Goal: Task Accomplishment & Management: Complete application form

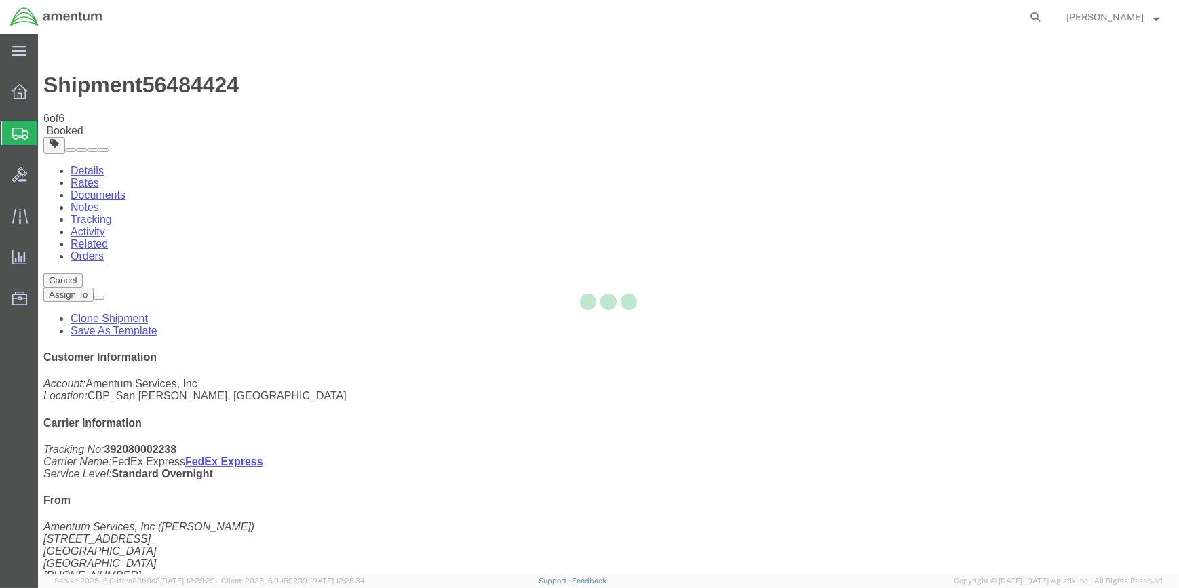
select select "49914"
select select "49929"
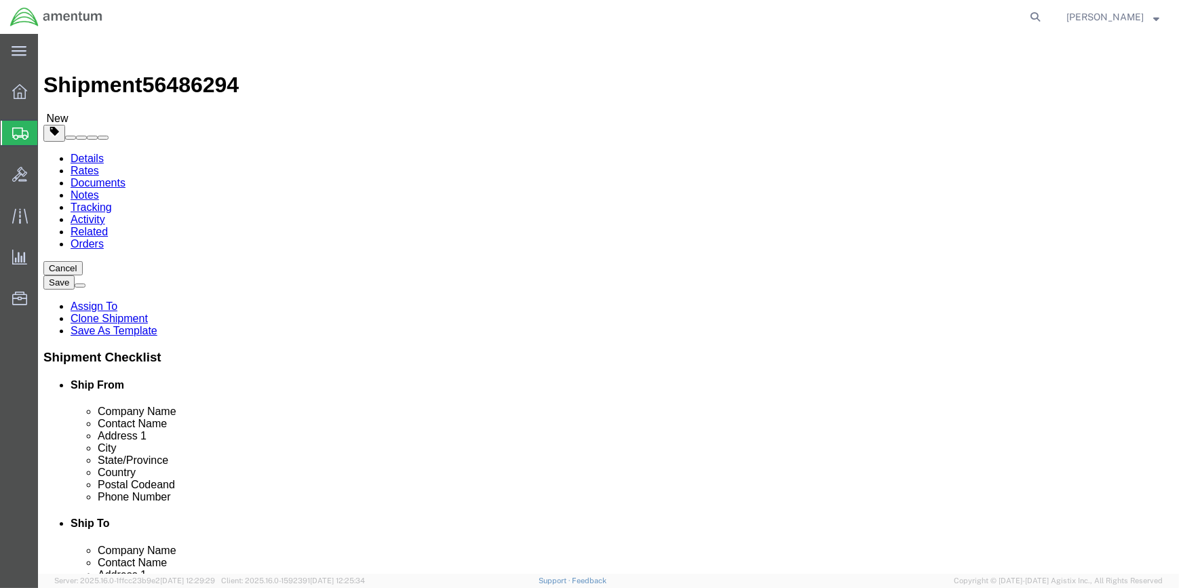
type input "YUM"
select select "49951"
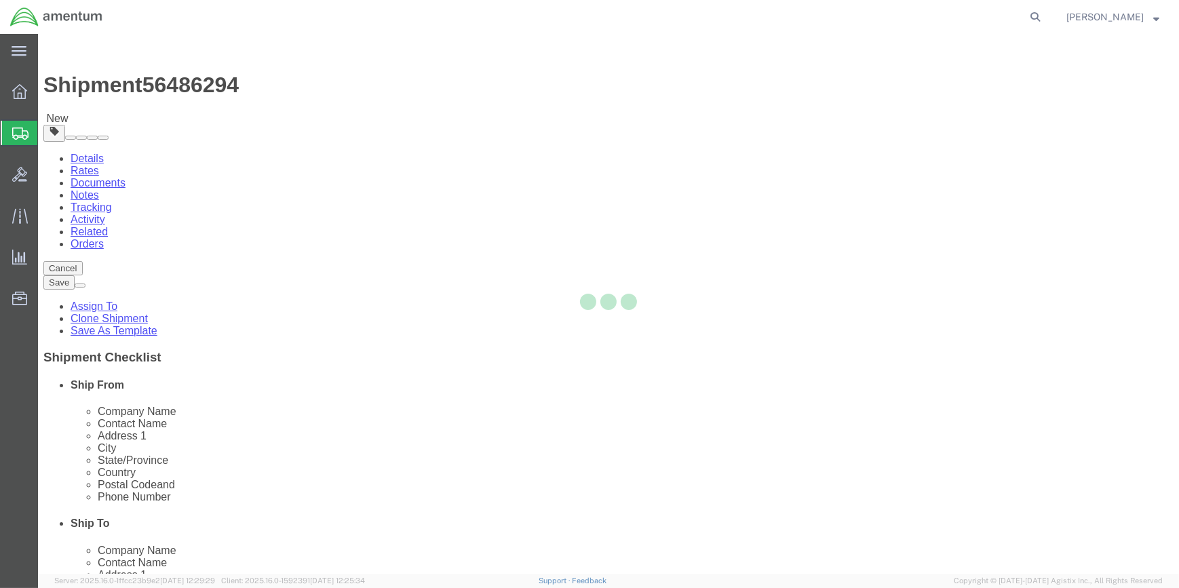
type input "85365"
type input "[PHONE_NUMBER]"
type input "215"
type input "[PERSON_NAME][EMAIL_ADDRESS][PERSON_NAME][DOMAIN_NAME]"
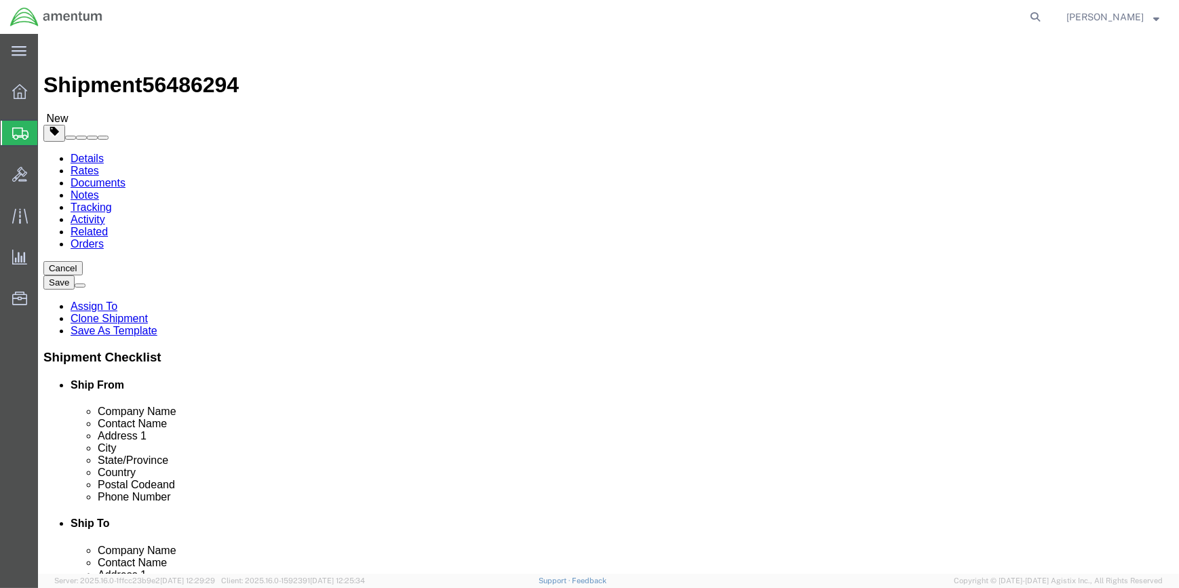
select select "AZ"
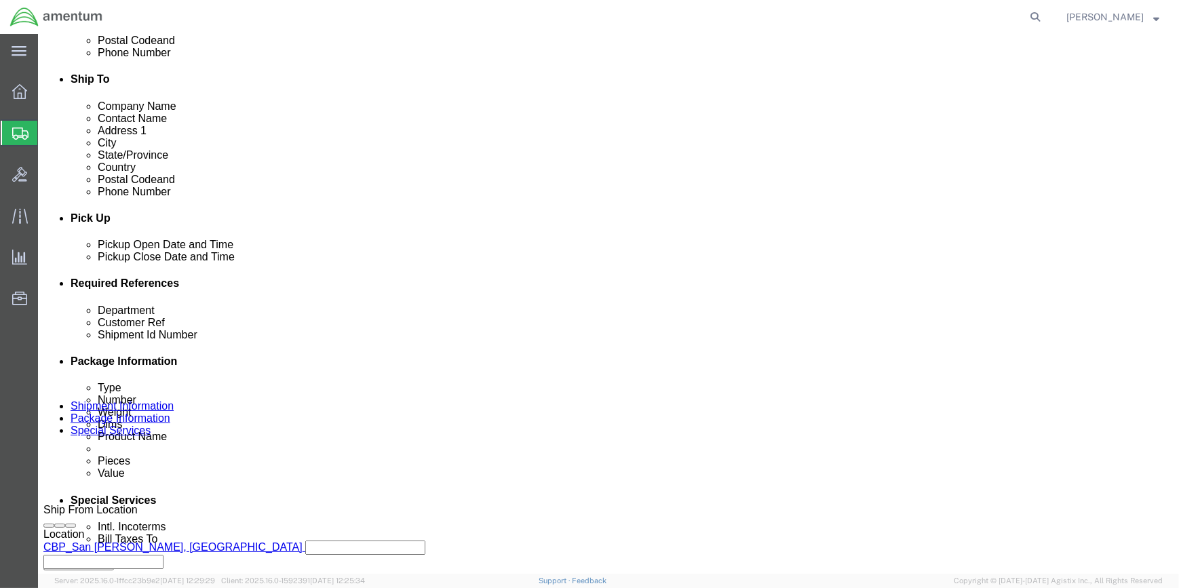
scroll to position [493, 0]
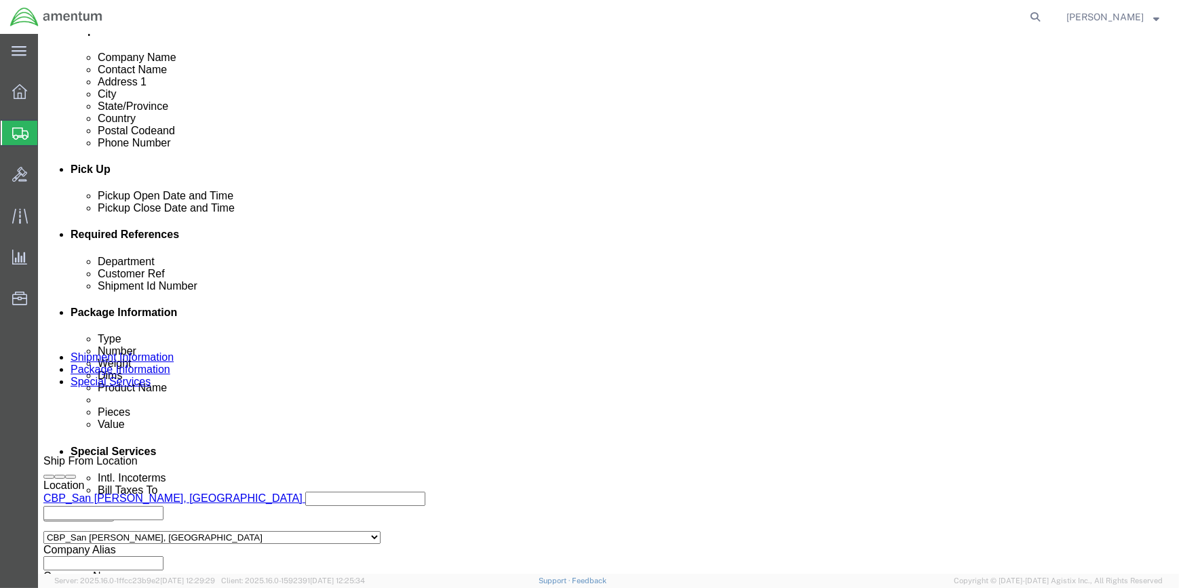
drag, startPoint x: 113, startPoint y: 12, endPoint x: 191, endPoint y: 14, distance: 78.1
click div "Shipment 56486294 New"
drag, startPoint x: 185, startPoint y: 15, endPoint x: 178, endPoint y: 15, distance: 7.5
copy span "56486294"
click input "56484424"
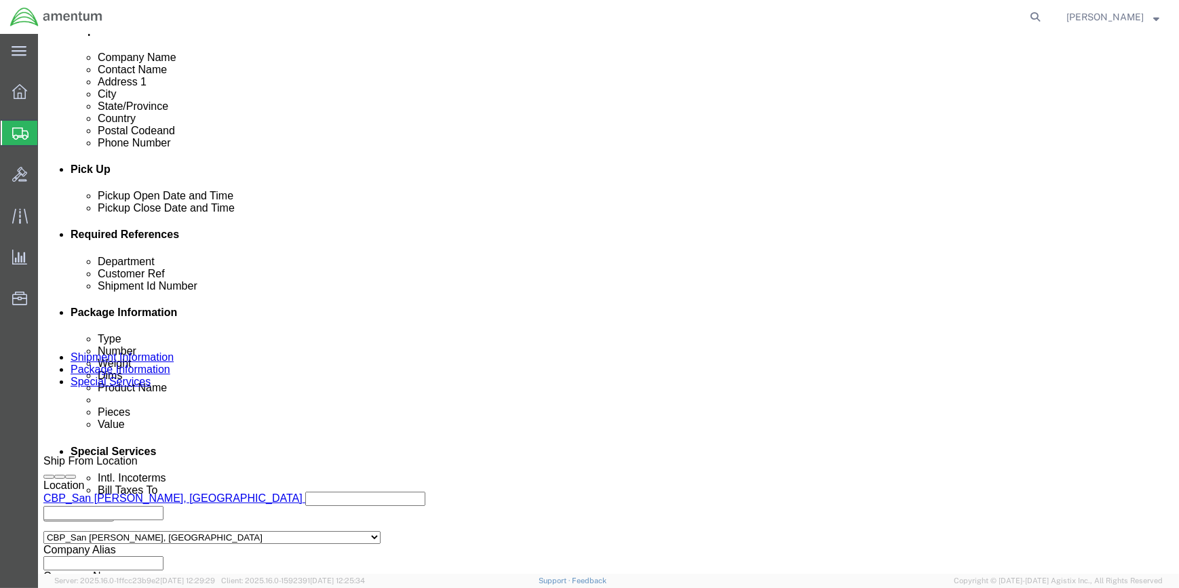
type input "5"
paste input "56486294"
type input "56486294"
drag, startPoint x: 802, startPoint y: 337, endPoint x: 782, endPoint y: 349, distance: 23.5
click input "94318, 94323"
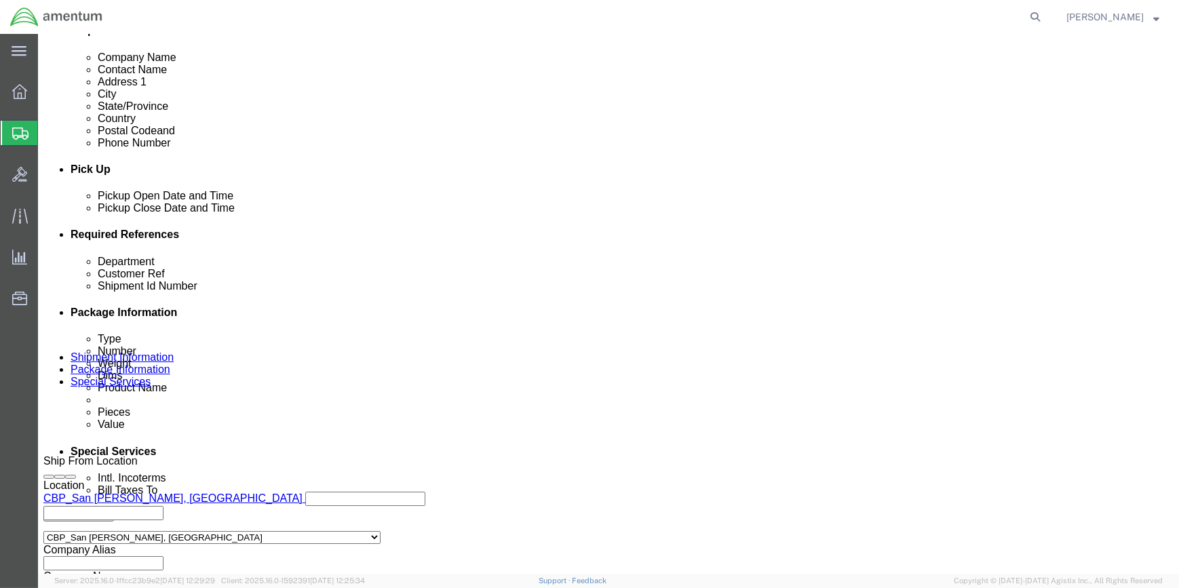
type input "9"
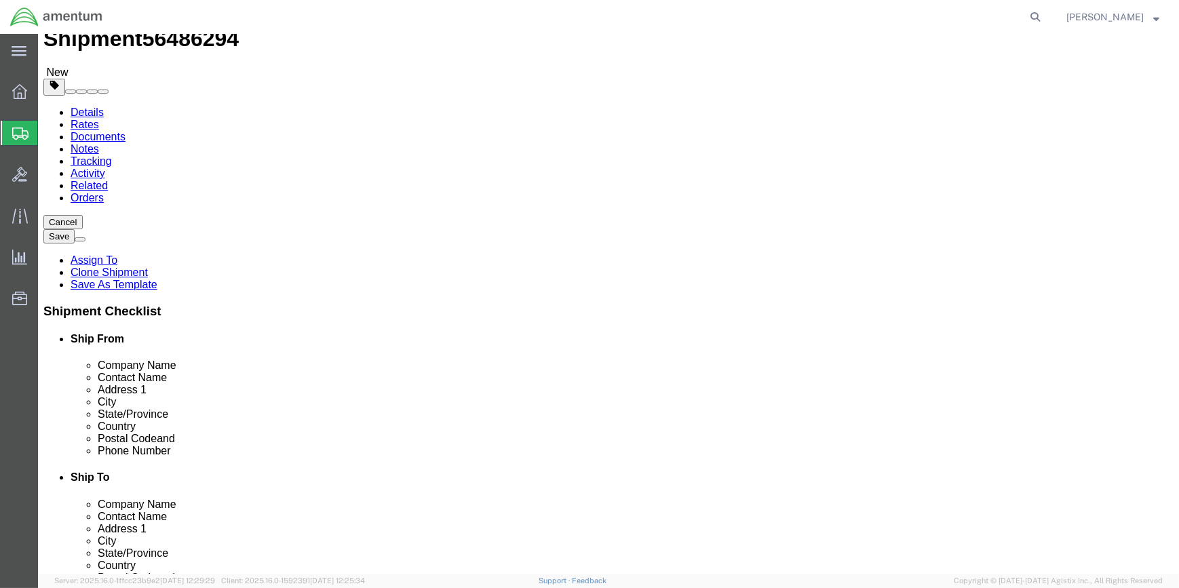
scroll to position [0, 0]
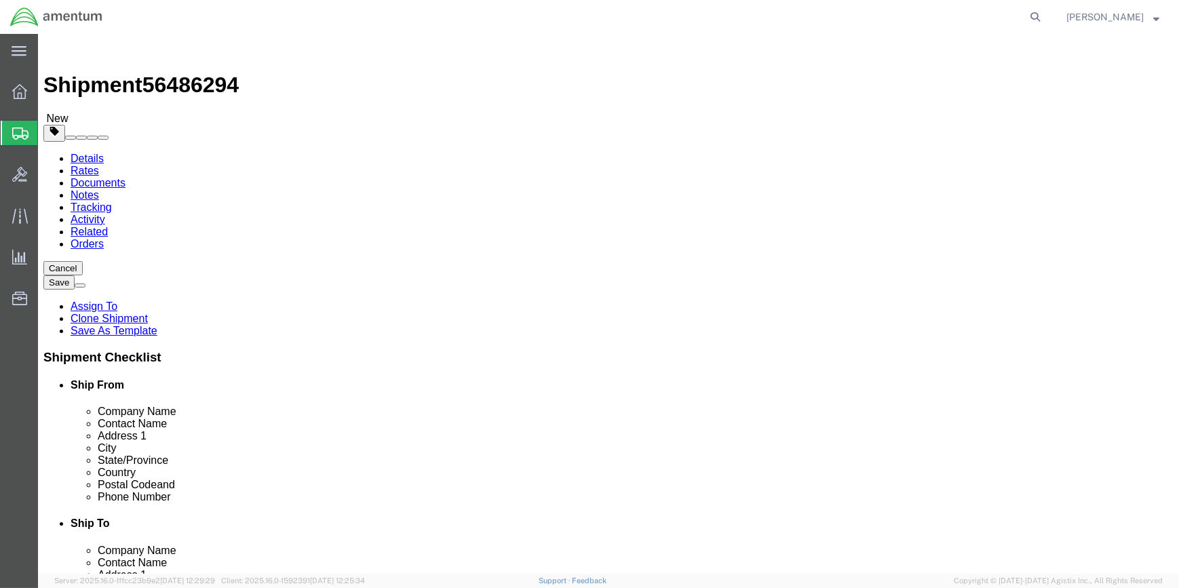
type input "323985"
drag, startPoint x: 111, startPoint y: 16, endPoint x: 184, endPoint y: 15, distance: 72.6
click h1 "Shipment 56486294"
drag, startPoint x: 180, startPoint y: 15, endPoint x: 169, endPoint y: 16, distance: 10.9
copy span "56486294"
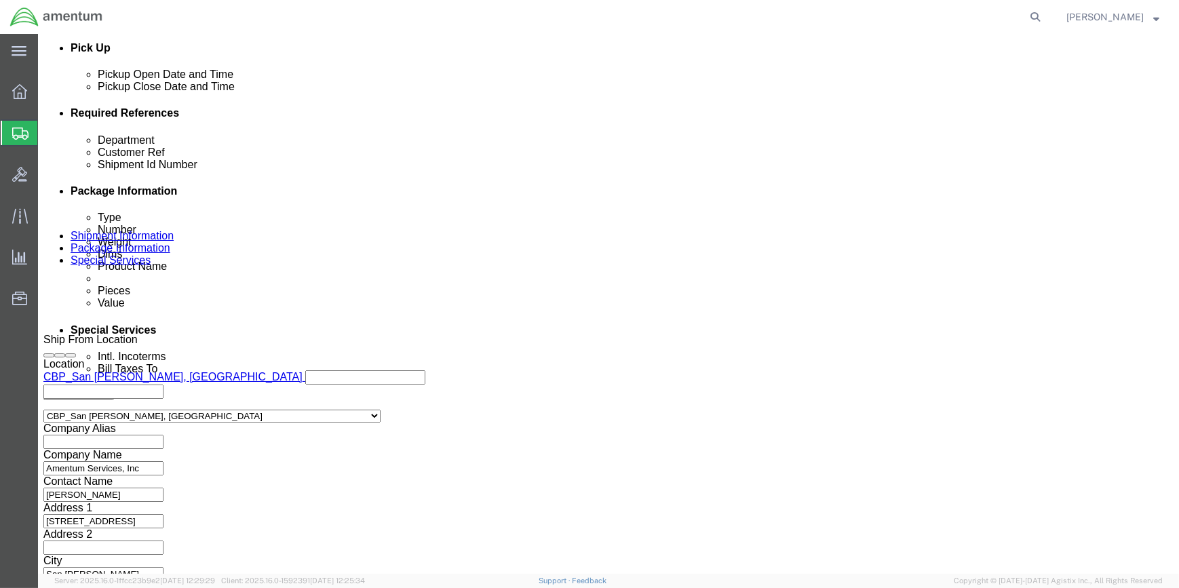
scroll to position [617, 0]
click input "323985"
click icon
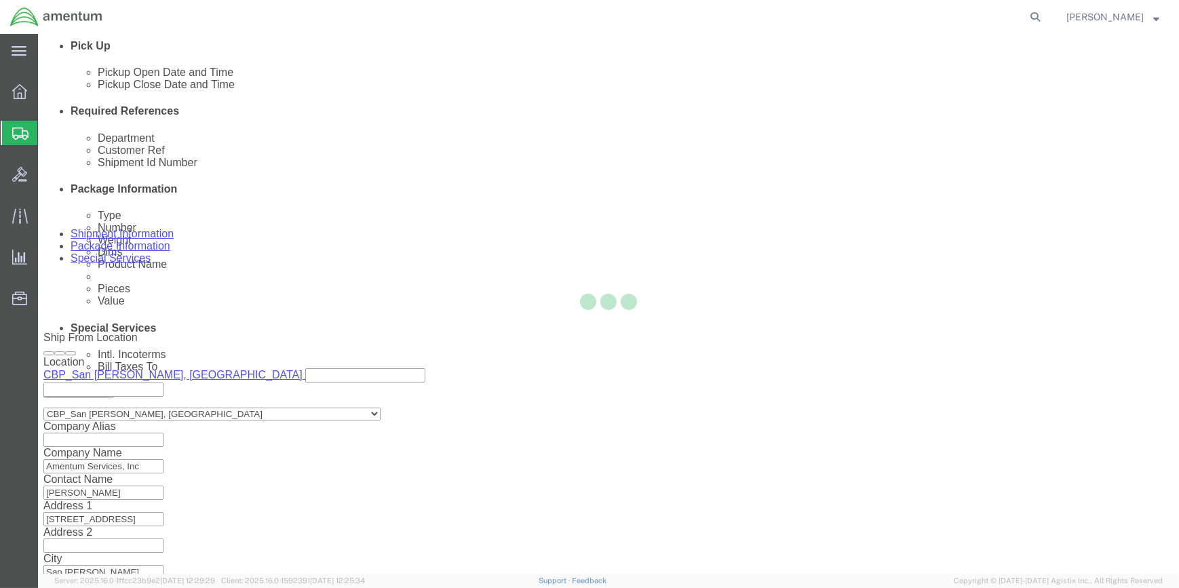
scroll to position [71, 0]
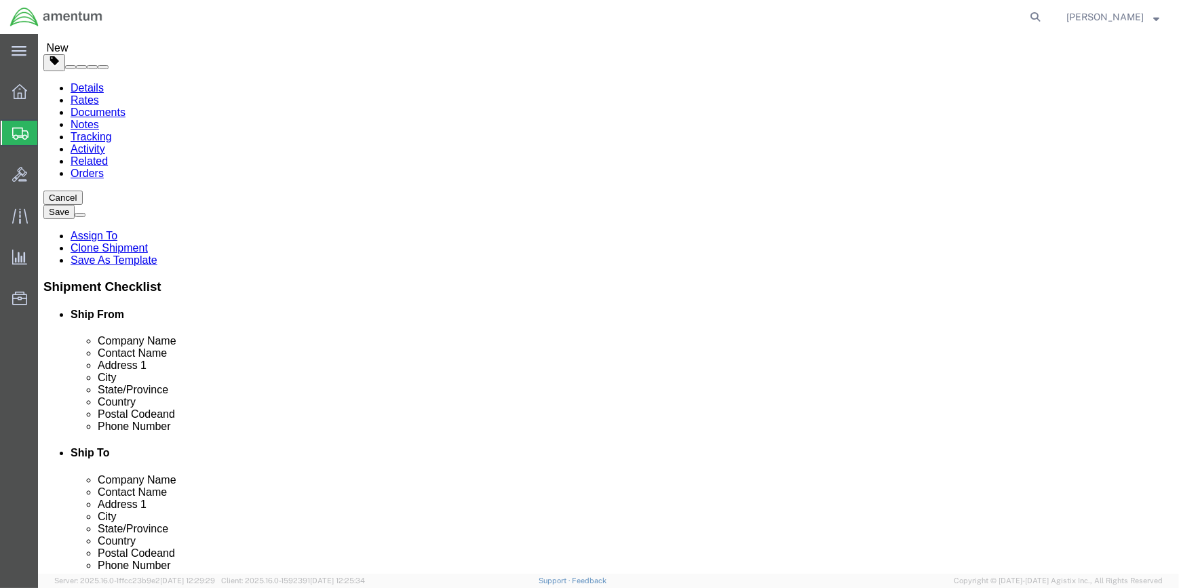
click input "18.00"
type input "1"
type input "12"
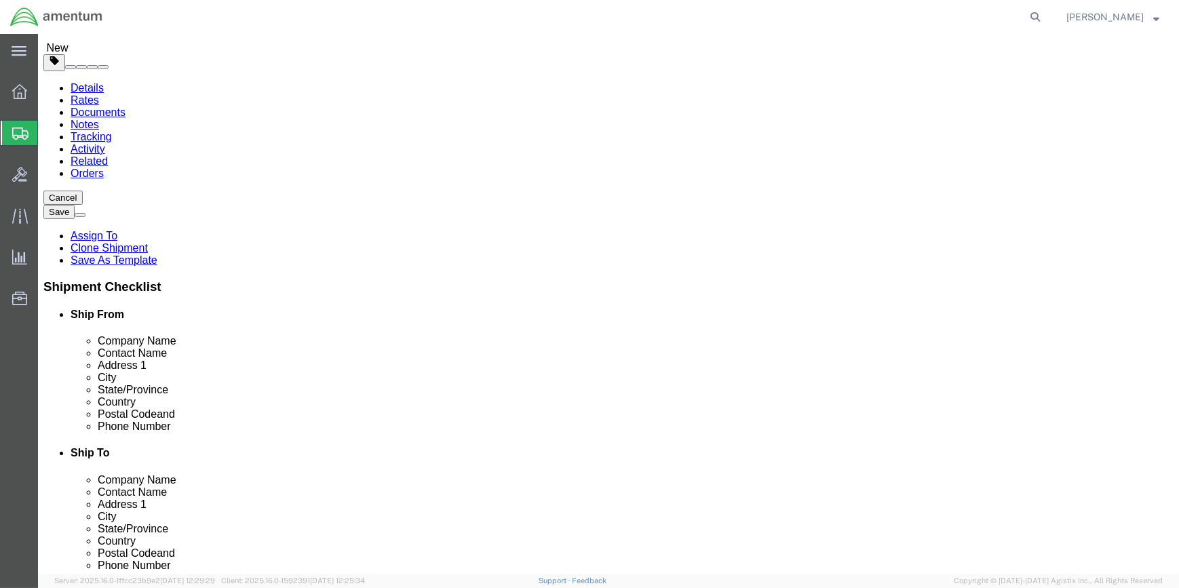
click input "82.00"
type input "8"
type input "6"
click dd "0.20 USD"
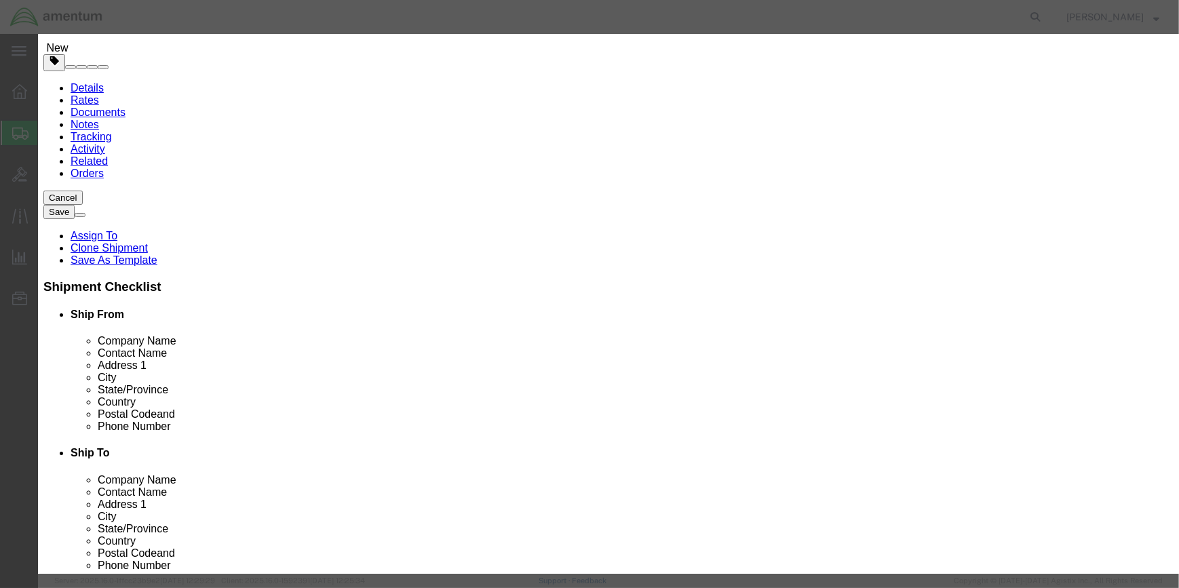
click input "SEA BOTTLE"
type input "S"
type input "FIRST AID KIT"
click div
click input "5.00"
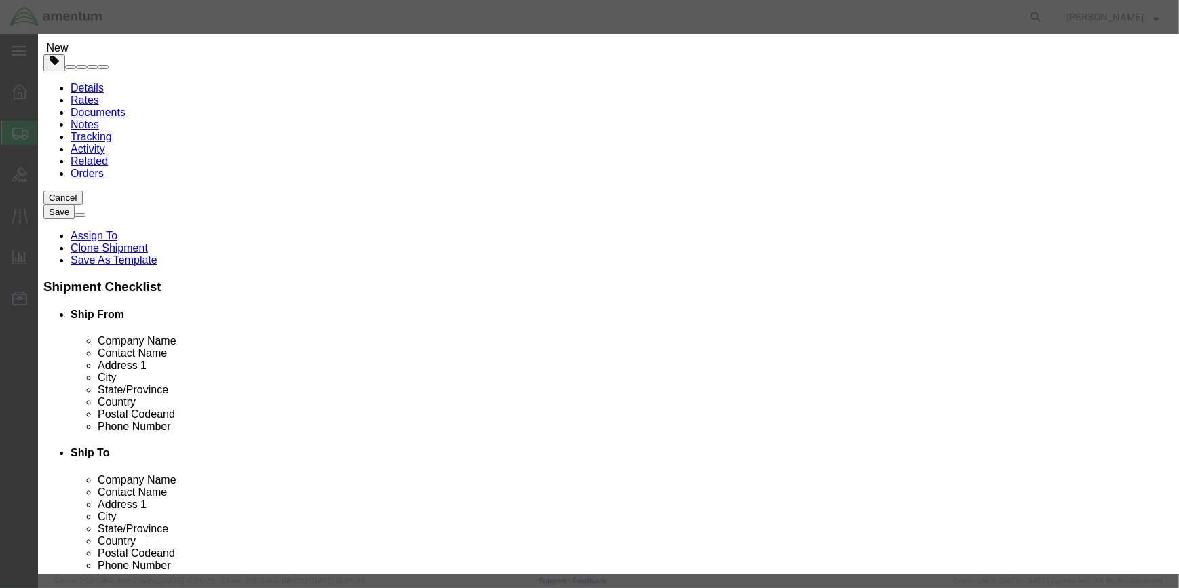
type input "5"
type input "1"
type input "0.04"
click input "AIR,COMPRESSED"
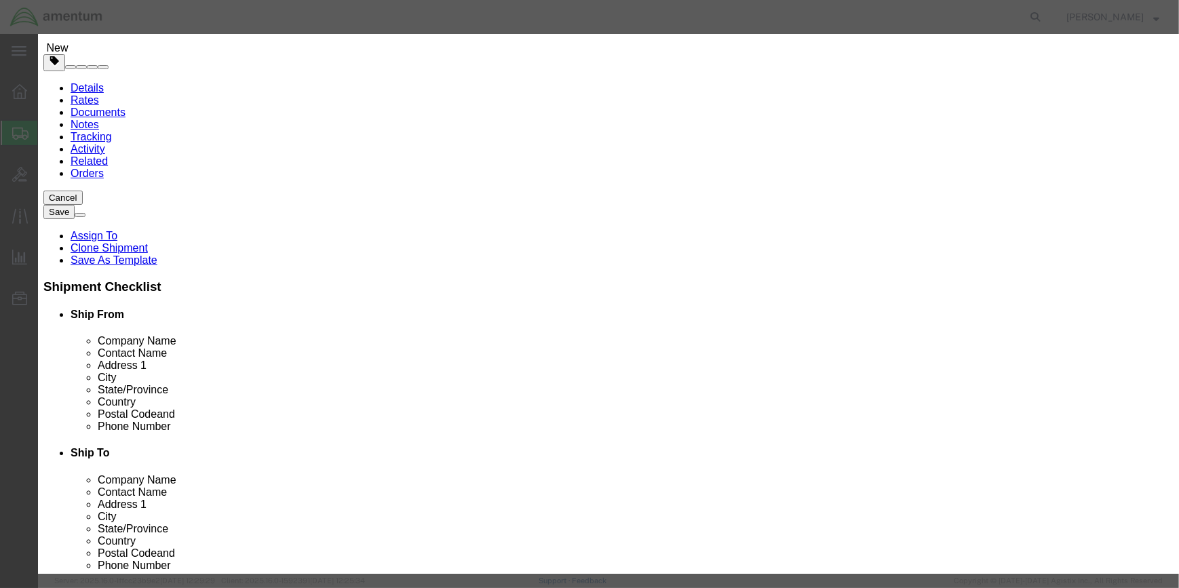
type input "A"
type input "FIRST AID KIT"
type input "3316"
drag, startPoint x: 543, startPoint y: 227, endPoint x: 529, endPoint y: 237, distance: 17.4
click select "Select 1 Explosive 1.1 Explosive 1.2 Explosive 1.3 Explosive 1.4 Explosive 1.5 …"
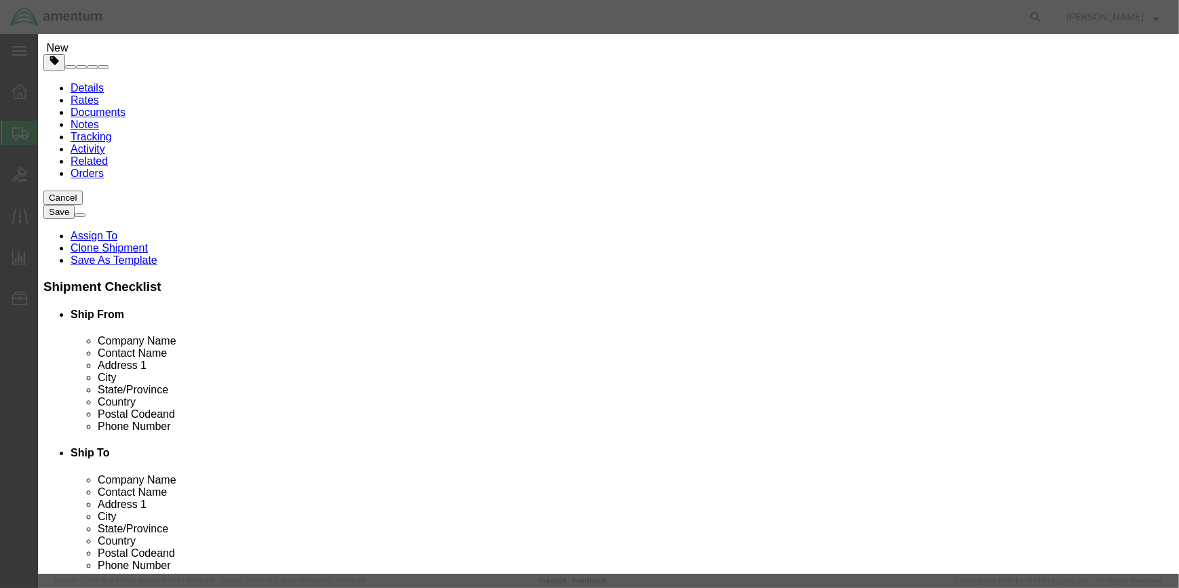
select select "9 Miscellaneous"
click select "Select 1 Explosive 1.1 Explosive 1.2 Explosive 1.3 Explosive 1.4 Explosive 1.5 …"
click input "200"
type input "2"
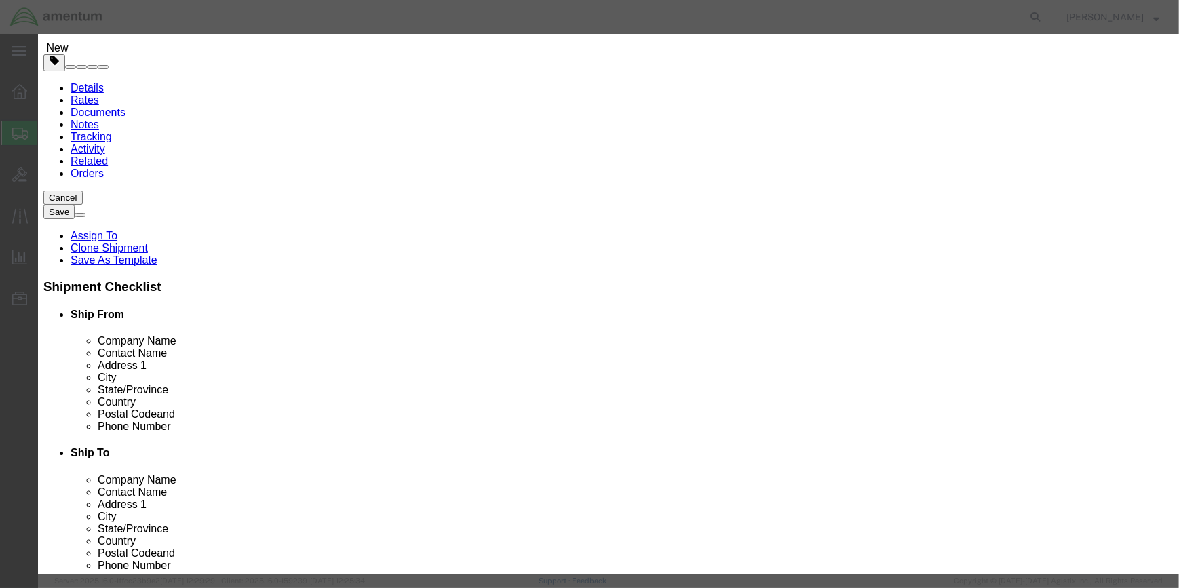
type input "960"
click input "4"
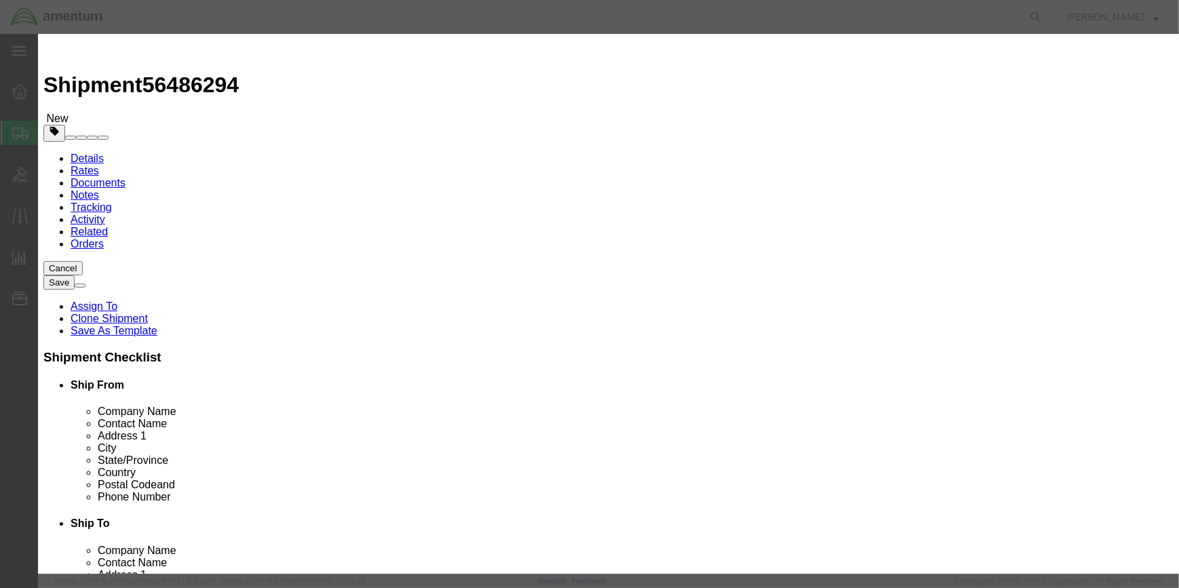
scroll to position [0, 0]
type input ".3"
click input "text"
type input "SJT-035"
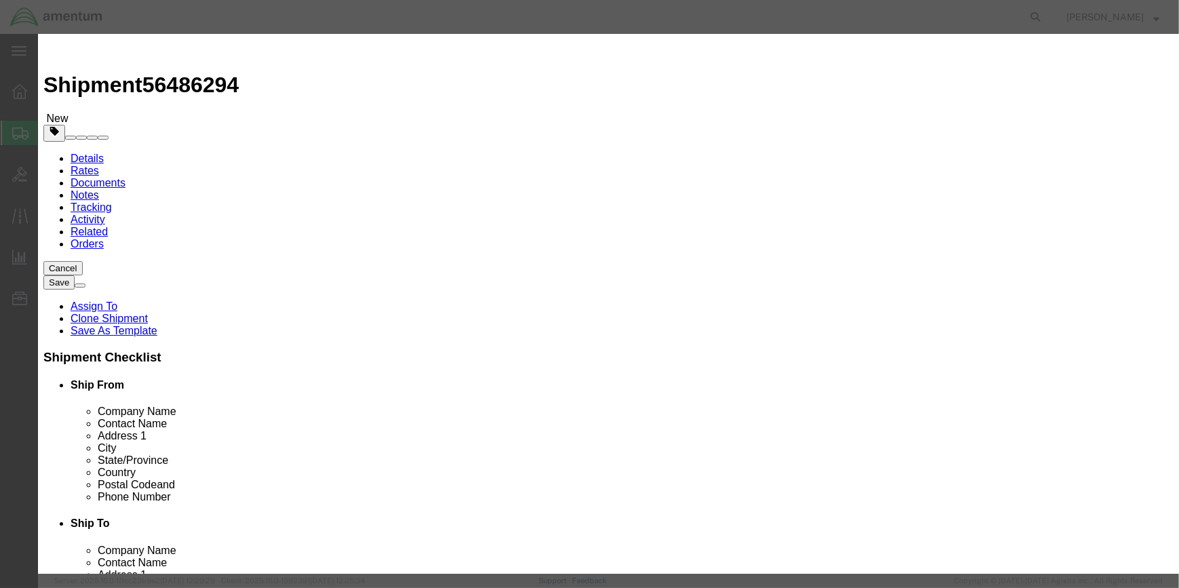
click button "Save & Close"
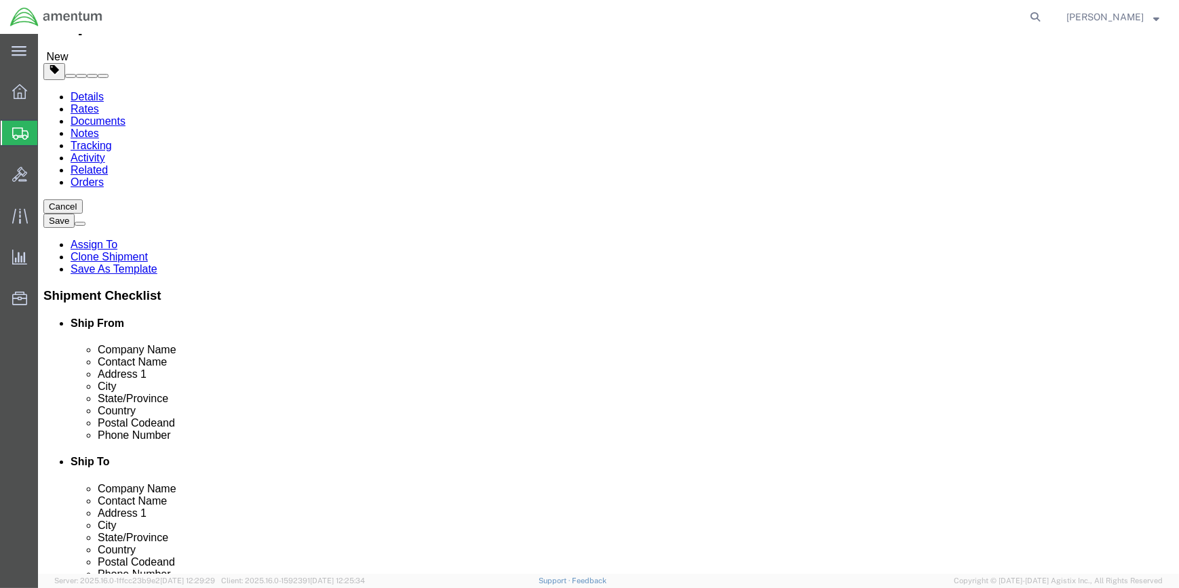
scroll to position [149, 0]
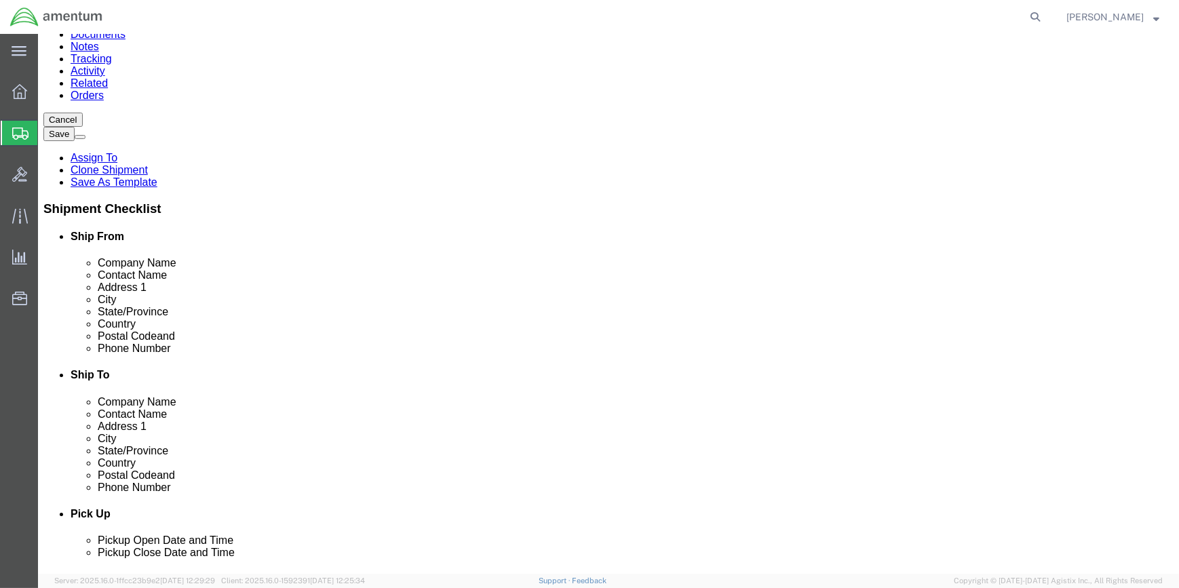
click link "Delete this content"
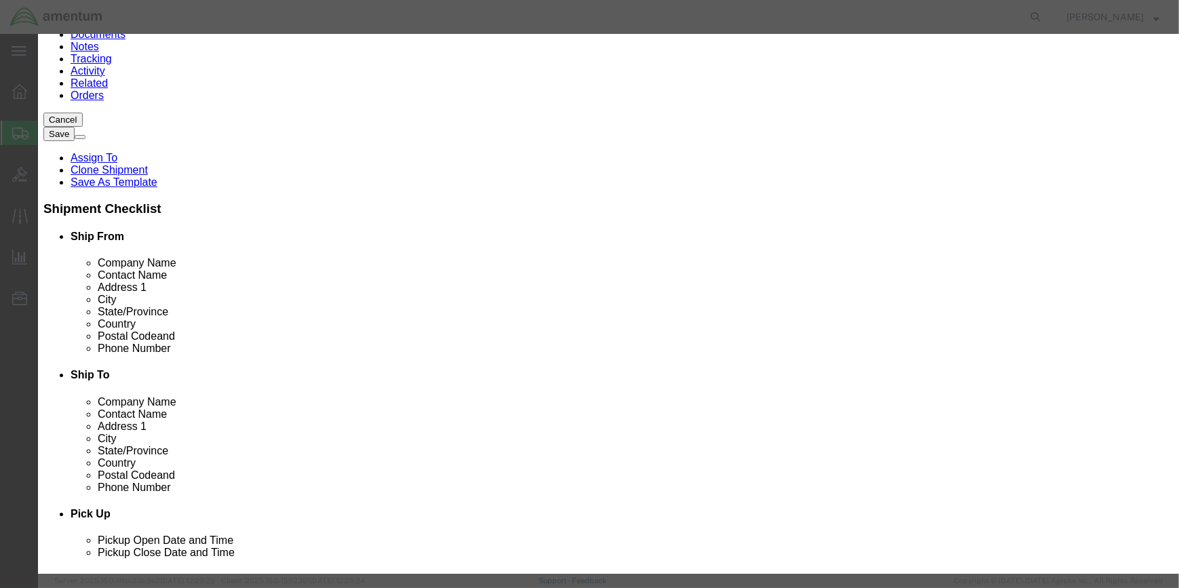
click button "Yes"
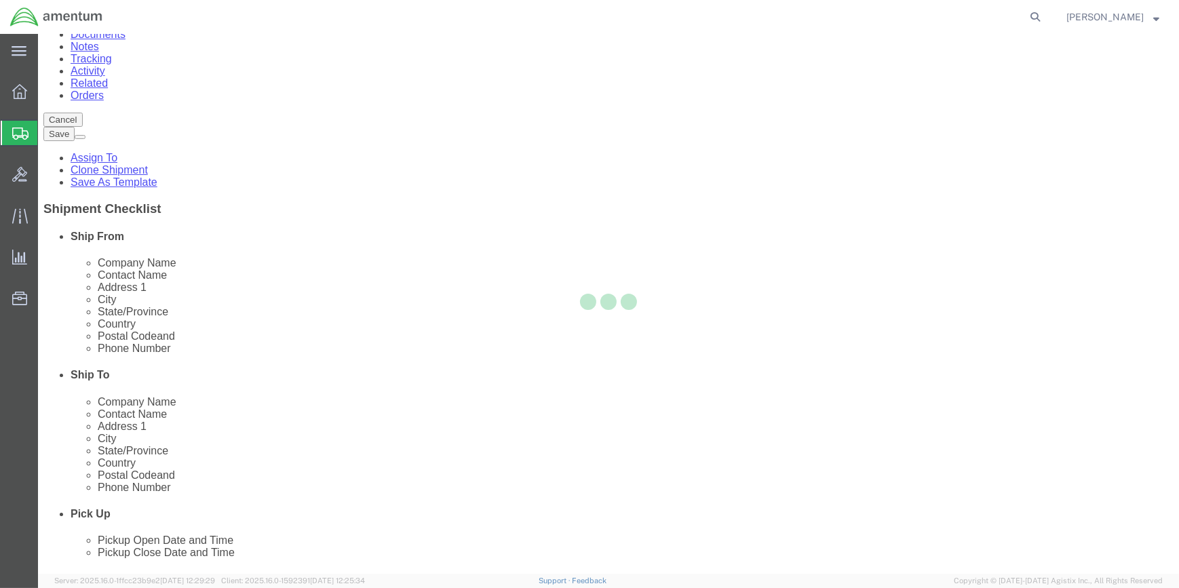
scroll to position [0, 0]
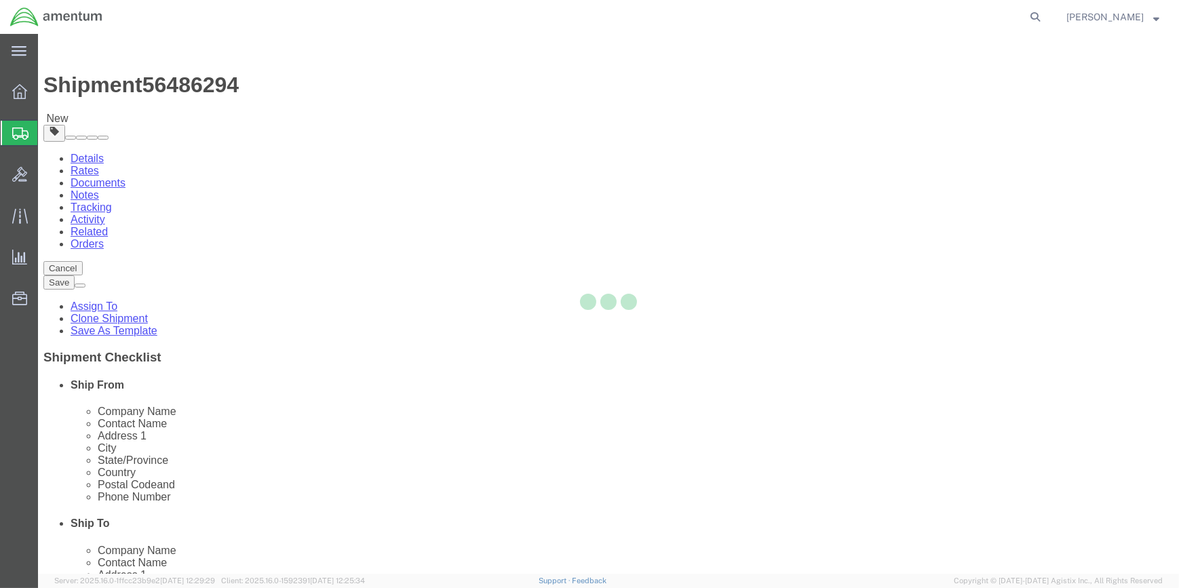
select select "CBOX"
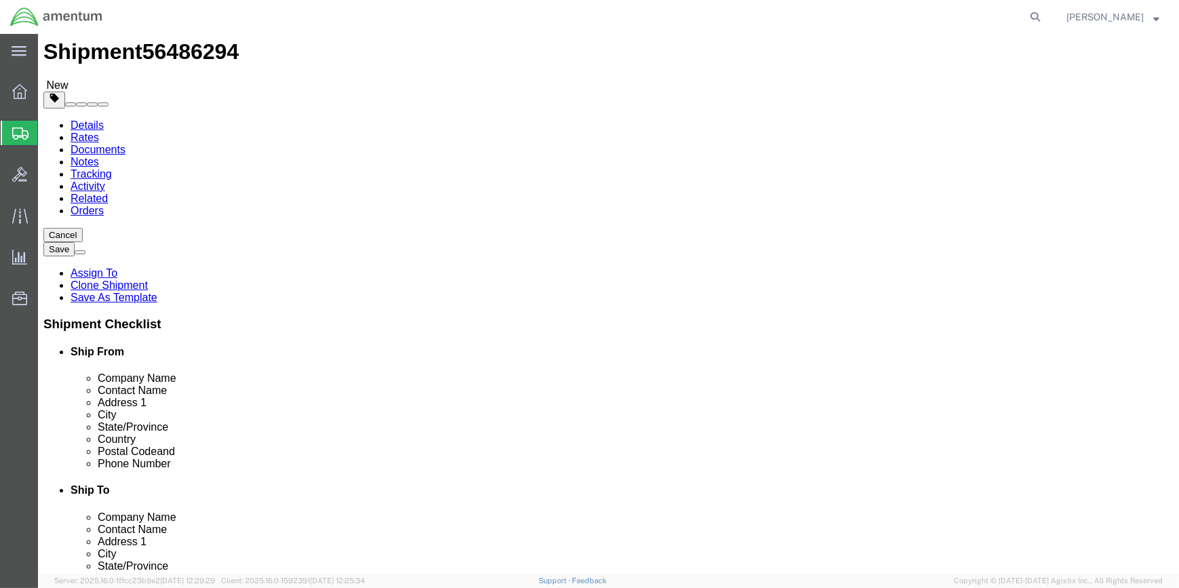
scroll to position [51, 0]
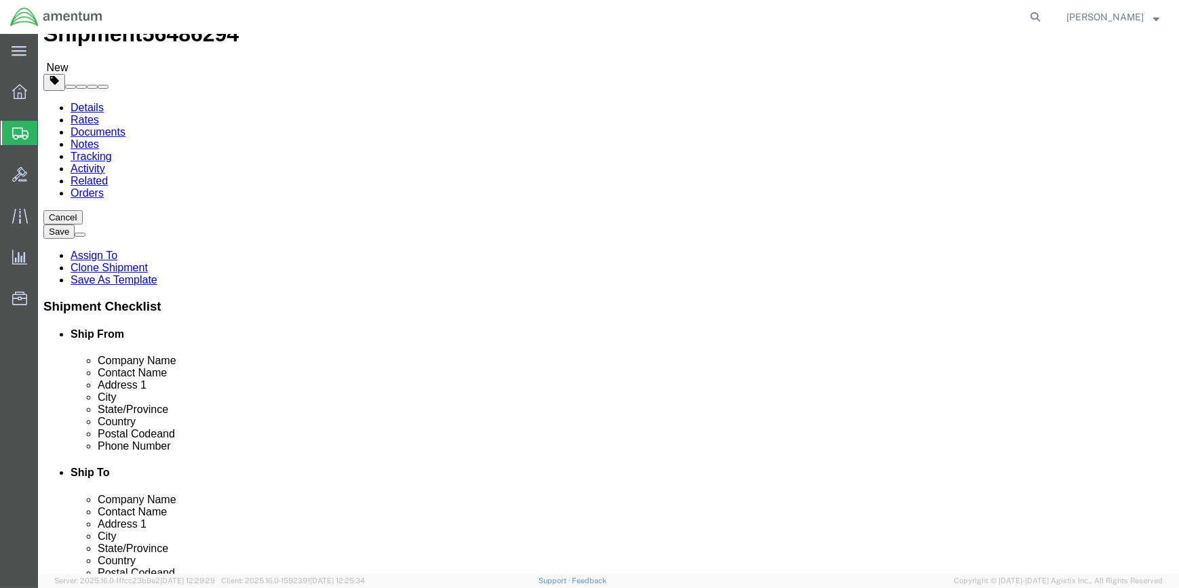
click button "Rate Shipment"
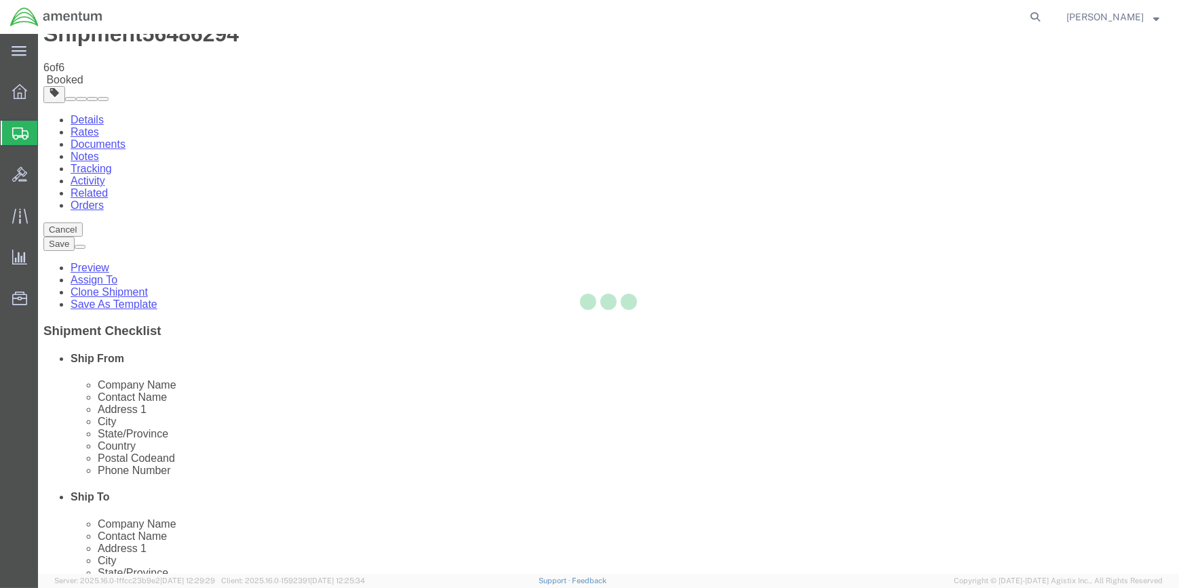
scroll to position [0, 0]
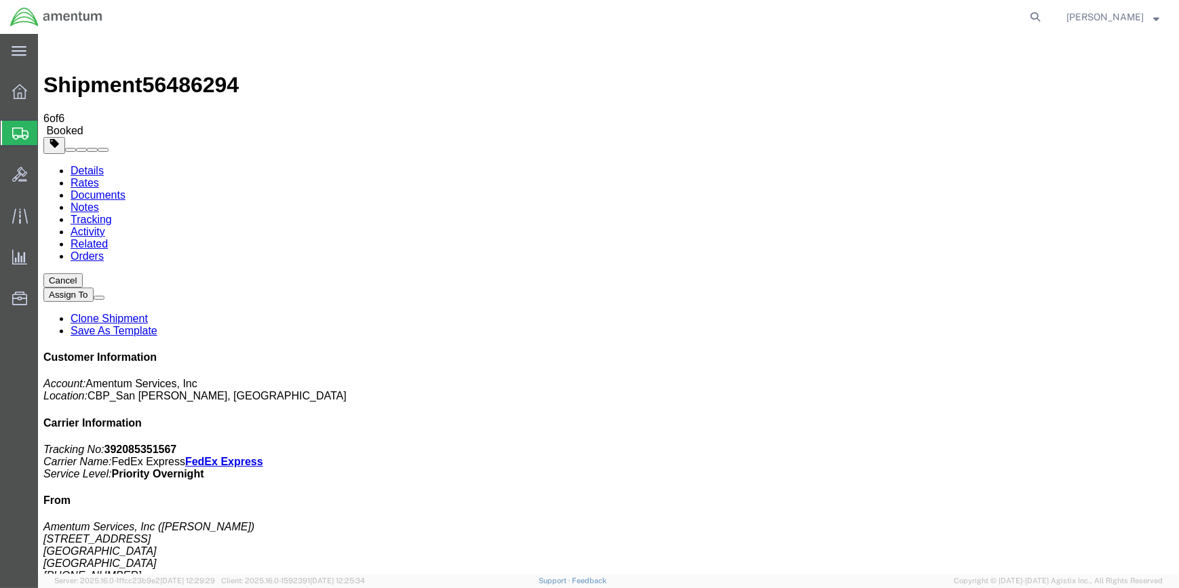
drag, startPoint x: 502, startPoint y: 320, endPoint x: 720, endPoint y: 150, distance: 276.5
